Goal: Task Accomplishment & Management: Complete application form

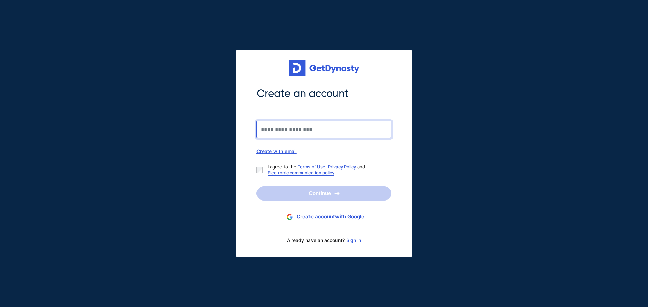
click at [323, 133] on input "Create an account" at bounding box center [323, 130] width 135 height 18
type input "**********"
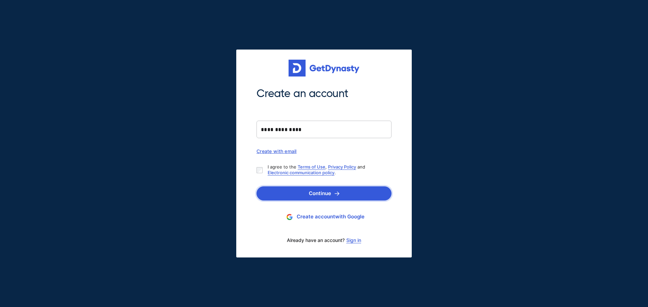
click at [273, 192] on button "Continue" at bounding box center [323, 194] width 135 height 14
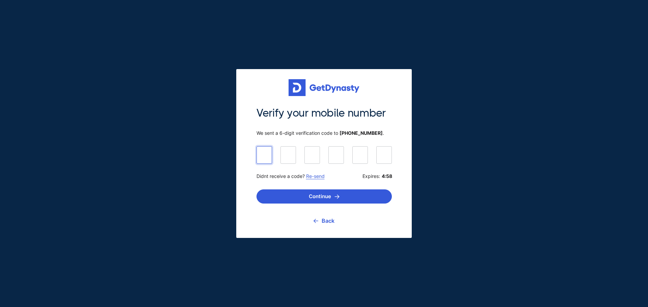
click at [335, 226] on div "Back" at bounding box center [323, 221] width 135 height 14
click at [328, 221] on link "Back" at bounding box center [323, 221] width 21 height 17
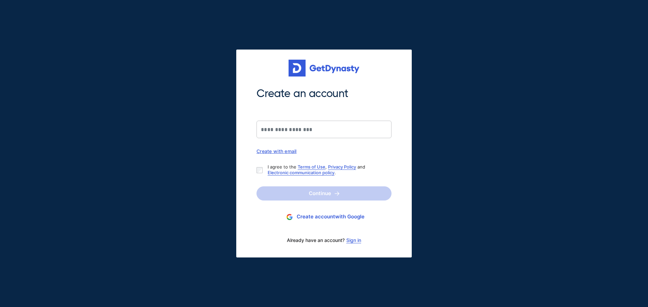
click at [353, 242] on link "Sign in" at bounding box center [353, 240] width 15 height 5
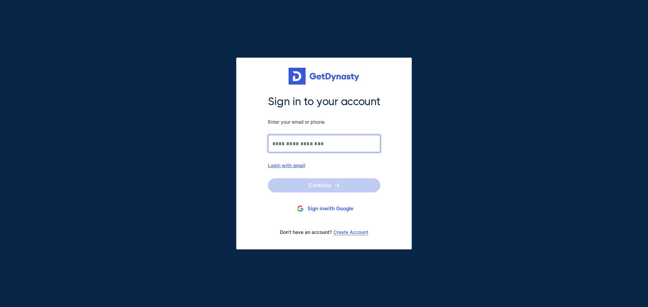
click at [307, 145] on input "Sign in to your account Enter your email or phone." at bounding box center [324, 144] width 112 height 18
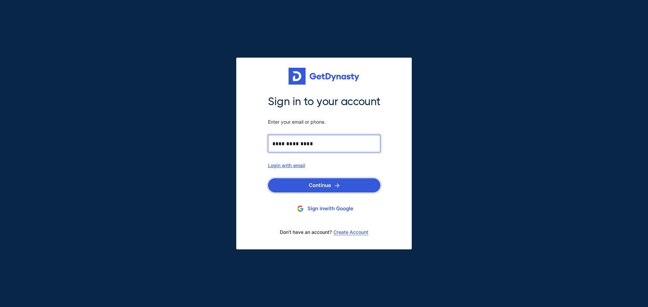
type input "**********"
click at [322, 181] on button "Continue" at bounding box center [324, 185] width 112 height 14
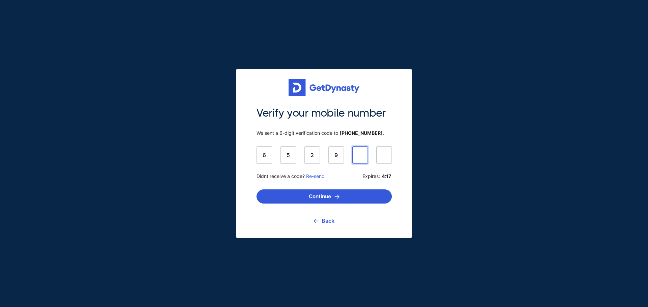
type input "******"
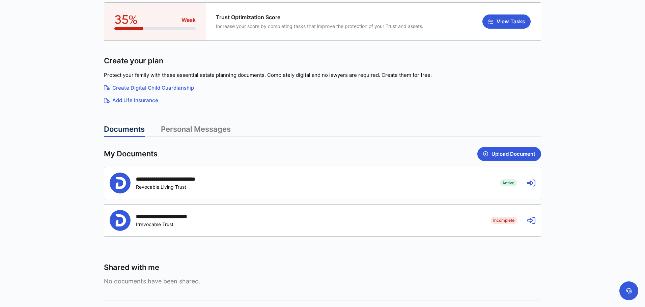
scroll to position [121, 0]
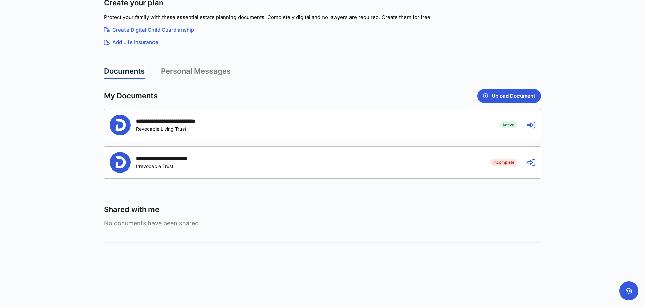
click at [492, 130] on div "**********" at bounding box center [322, 125] width 437 height 32
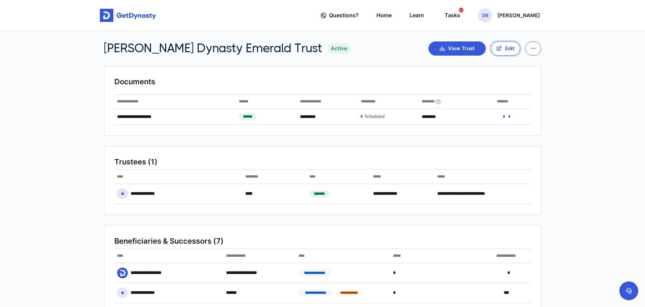
click at [502, 47] on button "Edit" at bounding box center [505, 48] width 29 height 14
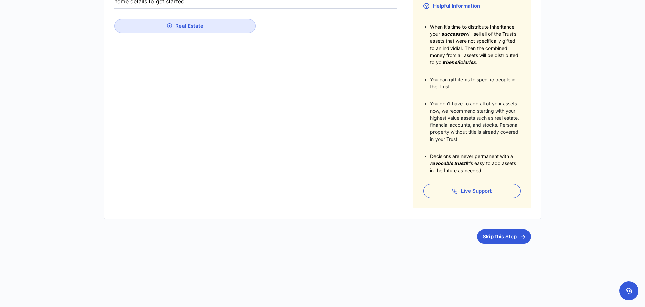
scroll to position [157, 0]
click at [485, 235] on button "Skip this Step" at bounding box center [504, 235] width 54 height 14
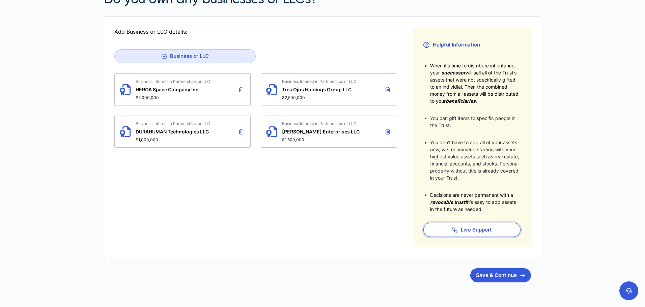
scroll to position [117, 0]
click at [496, 276] on button "Save & Continue" at bounding box center [500, 275] width 61 height 14
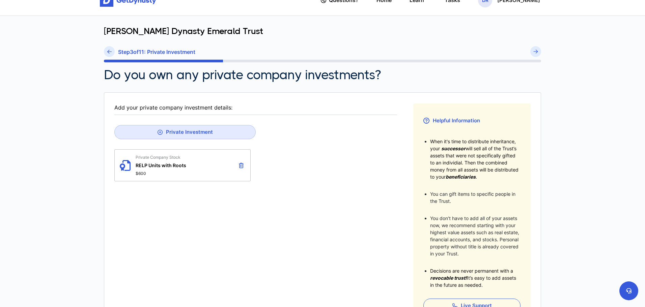
scroll to position [157, 0]
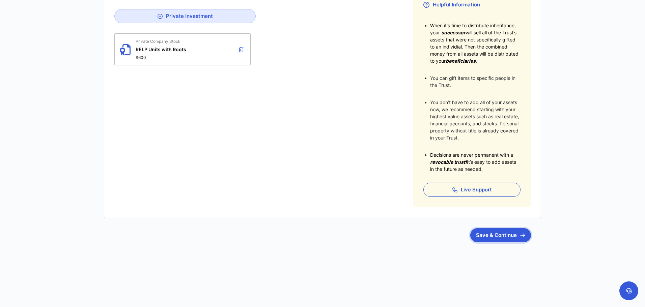
click at [490, 236] on button "Save & Continue" at bounding box center [500, 235] width 61 height 14
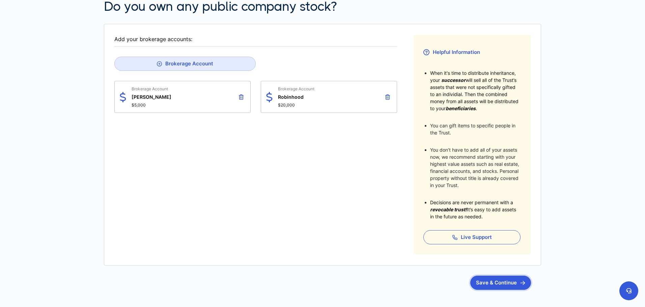
scroll to position [157, 0]
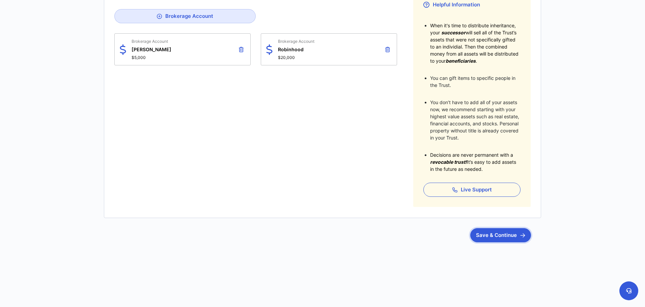
click at [499, 241] on button "Save & Continue" at bounding box center [500, 235] width 61 height 14
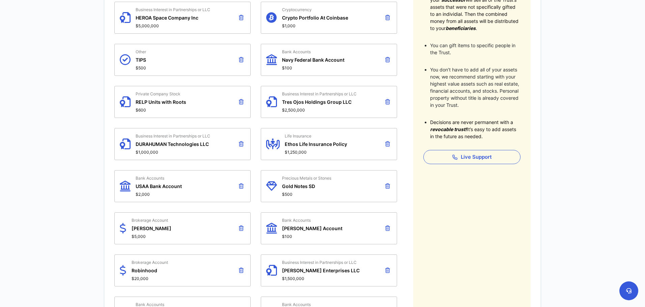
scroll to position [224, 0]
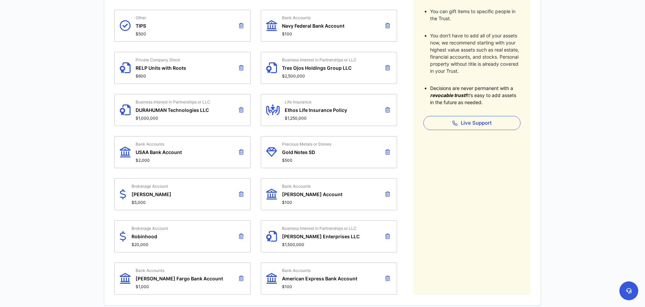
click at [387, 109] on icon at bounding box center [387, 109] width 5 height 5
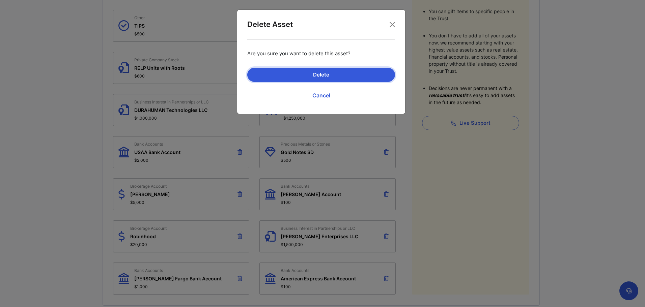
click at [340, 70] on button "Delete" at bounding box center [321, 75] width 148 height 14
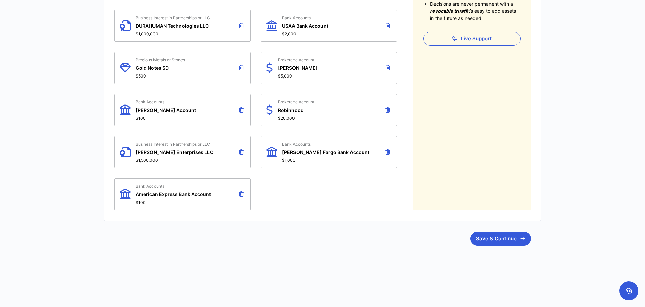
scroll to position [311, 0]
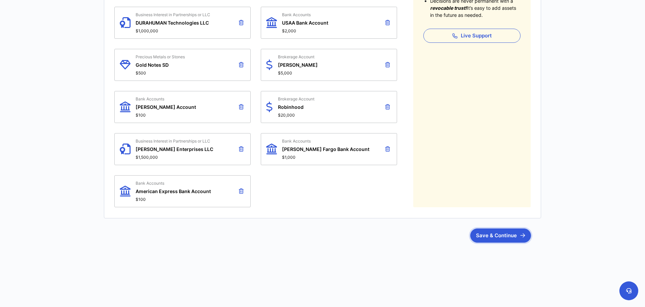
click at [497, 236] on button "Save & Continue" at bounding box center [500, 236] width 61 height 14
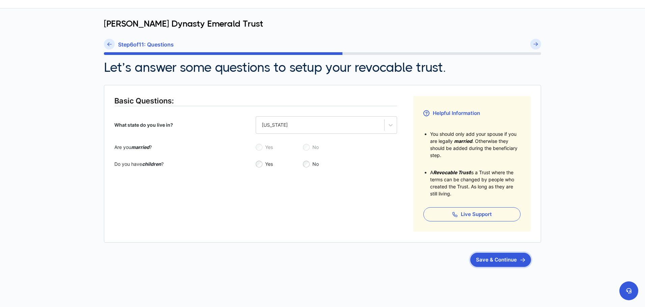
scroll to position [73, 0]
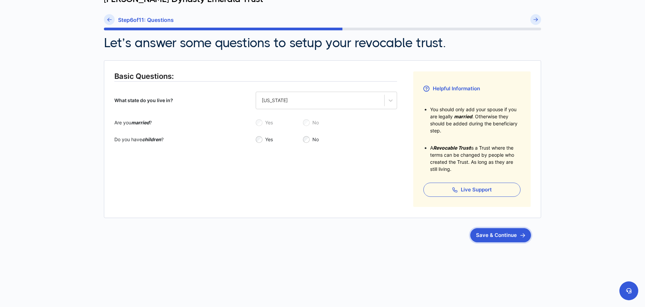
click at [496, 238] on button "Save & Continue" at bounding box center [500, 235] width 61 height 14
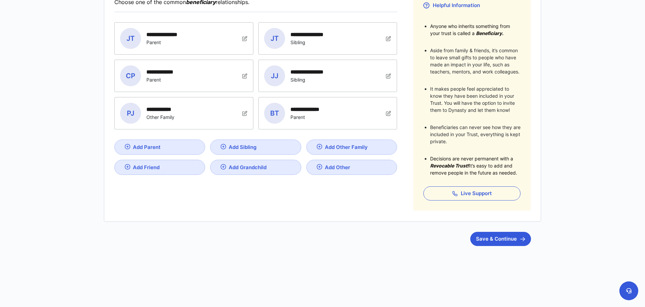
scroll to position [160, 0]
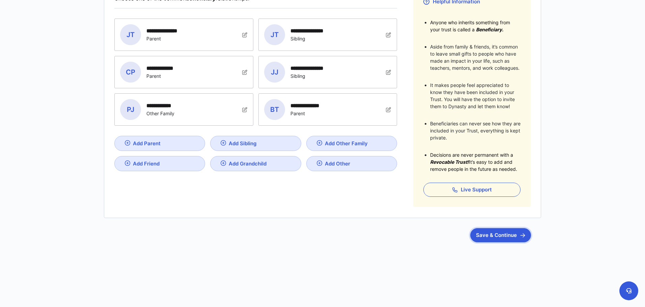
click at [489, 233] on button "Save & Continue" at bounding box center [500, 235] width 61 height 14
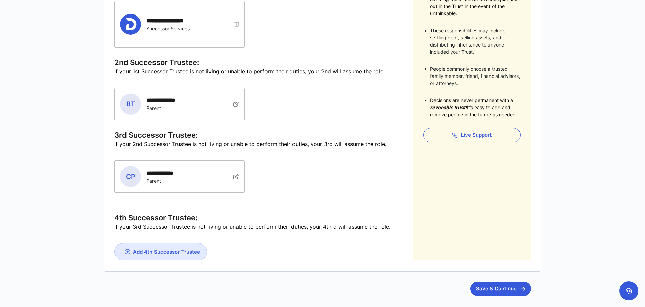
scroll to position [244, 0]
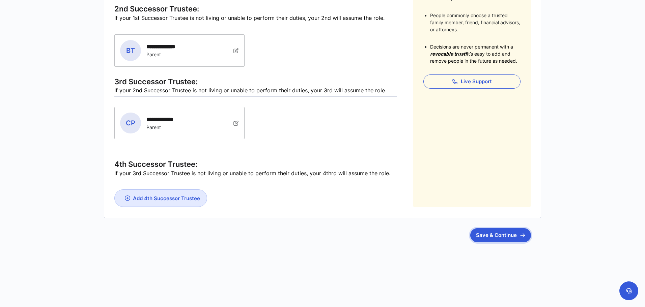
click at [481, 232] on button "Save & Continue" at bounding box center [500, 235] width 61 height 14
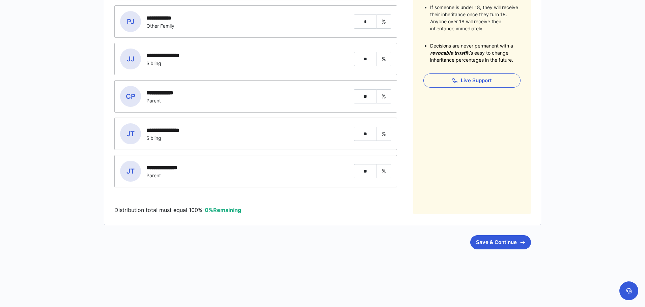
scroll to position [242, 0]
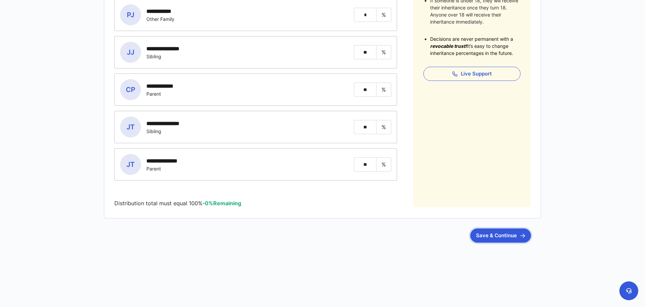
click at [499, 238] on button "Save & Continue" at bounding box center [500, 236] width 61 height 14
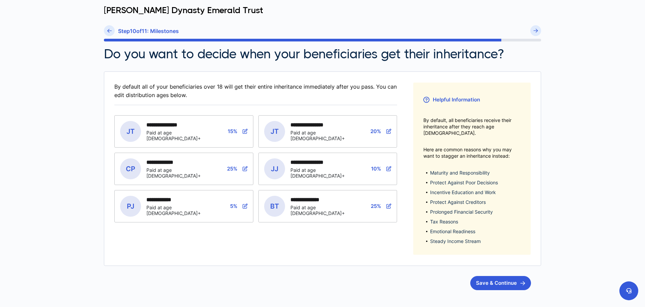
scroll to position [103, 0]
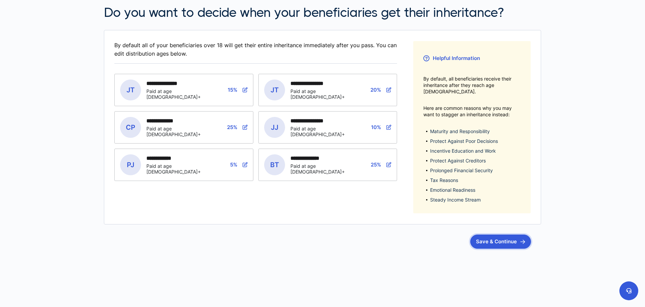
click at [496, 236] on button "Save & Continue" at bounding box center [500, 242] width 61 height 14
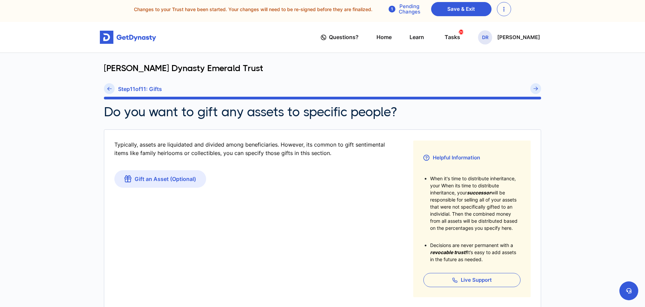
scroll to position [94, 0]
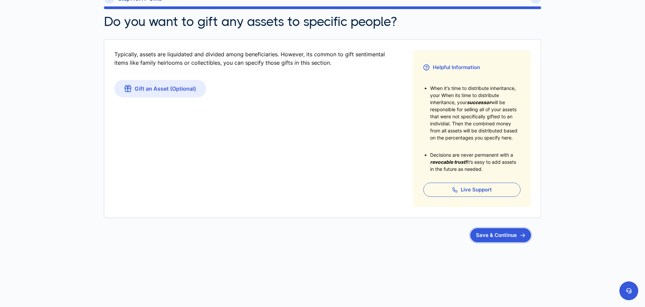
click at [490, 227] on article "Typically, assets are liquidated and divided among beneficiaries. However, its …" at bounding box center [322, 140] width 437 height 203
click at [493, 233] on button "Save & Continue" at bounding box center [500, 235] width 61 height 14
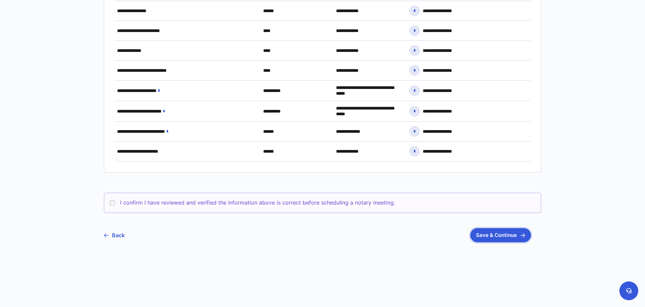
click at [508, 233] on button "Save & Continue" at bounding box center [500, 235] width 61 height 14
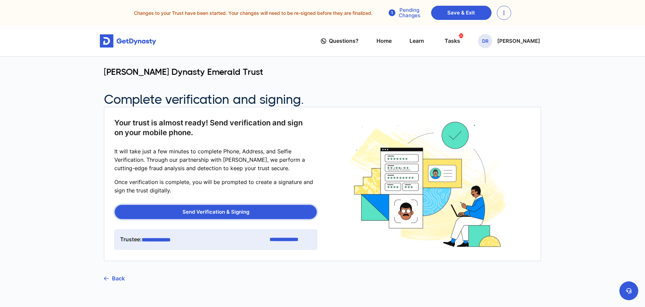
click at [255, 209] on button "Send Verification & Signing" at bounding box center [216, 212] width 202 height 14
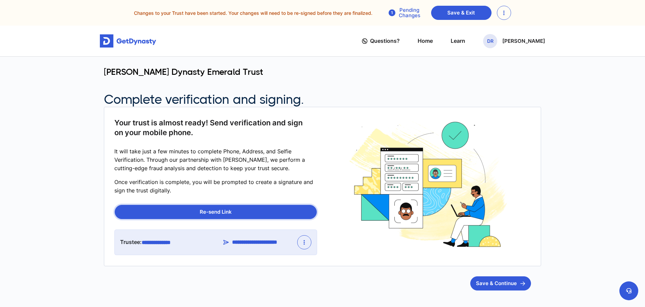
drag, startPoint x: 243, startPoint y: 213, endPoint x: 232, endPoint y: 235, distance: 24.9
click at [242, 213] on button "Re-send Link" at bounding box center [216, 212] width 202 height 14
click at [496, 280] on button "Save & Continue" at bounding box center [500, 284] width 61 height 14
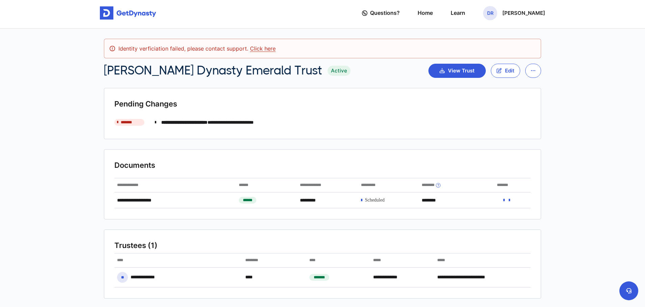
scroll to position [3, 0]
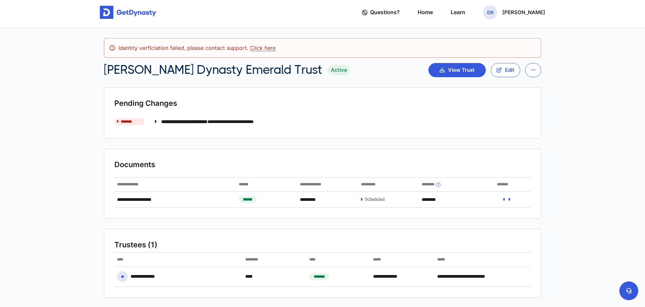
click at [265, 50] on link "Click here" at bounding box center [263, 48] width 26 height 7
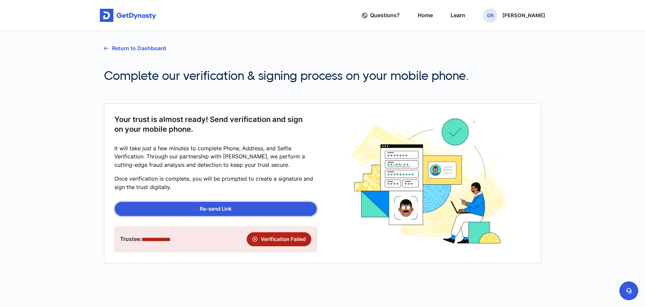
click at [232, 206] on button "Re-send Link" at bounding box center [216, 209] width 202 height 14
click at [423, 15] on div "Questions? Home Learn DR Darius Riddick" at bounding box center [453, 15] width 183 height 19
click at [431, 15] on link "Home" at bounding box center [425, 15] width 15 height 19
